Goal: Find specific page/section: Find specific page/section

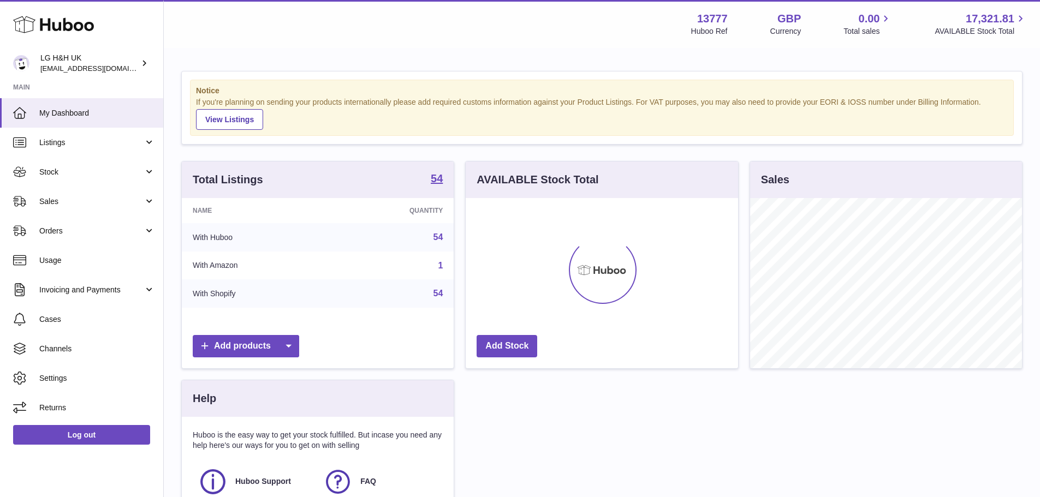
scroll to position [170, 272]
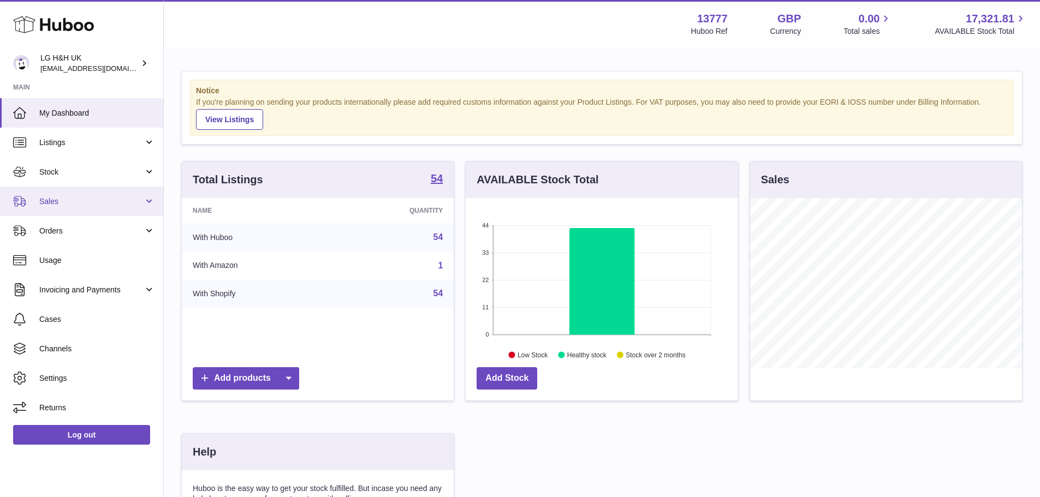
click at [26, 208] on link "Sales" at bounding box center [81, 201] width 163 height 29
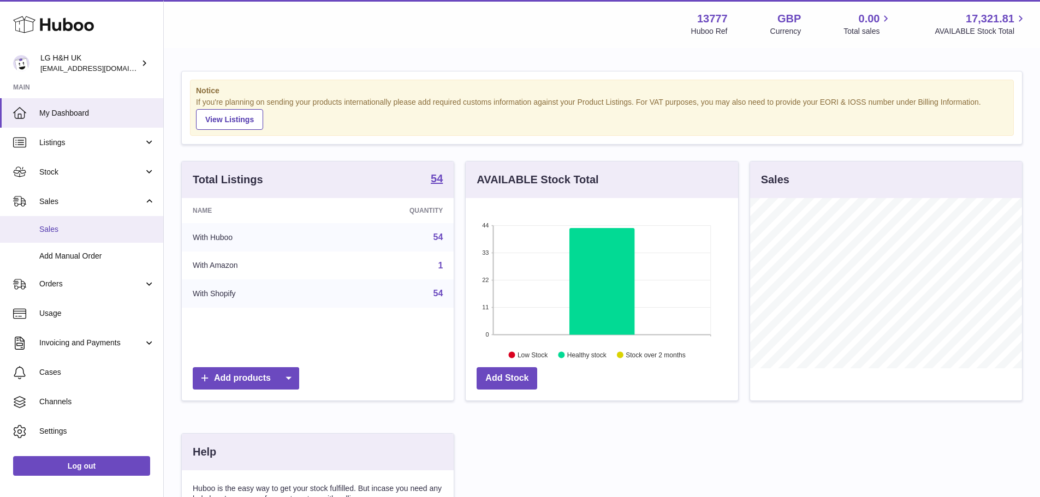
click at [42, 230] on span "Sales" at bounding box center [97, 229] width 116 height 10
